Goal: Task Accomplishment & Management: Complete application form

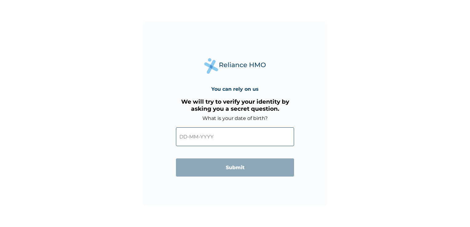
click at [188, 138] on input "text" at bounding box center [235, 136] width 118 height 19
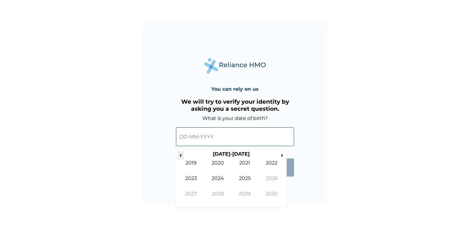
click at [181, 157] on span "‹" at bounding box center [181, 155] width 6 height 8
click at [216, 162] on td "1980" at bounding box center [218, 167] width 27 height 15
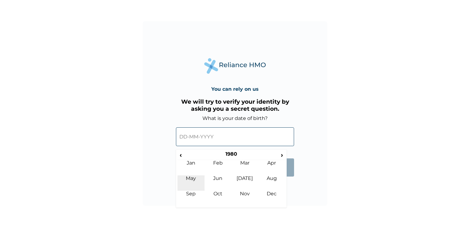
click at [190, 178] on td "May" at bounding box center [191, 182] width 27 height 15
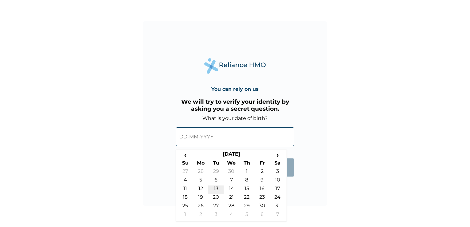
click at [215, 188] on td "13" at bounding box center [215, 190] width 15 height 9
type input "13-05-1980"
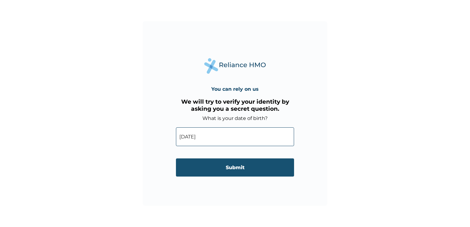
click at [238, 169] on input "Submit" at bounding box center [235, 167] width 118 height 18
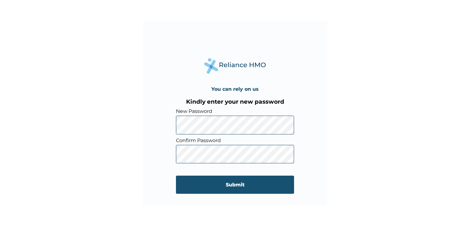
click at [237, 183] on input "Submit" at bounding box center [235, 185] width 118 height 18
